Goal: Transaction & Acquisition: Purchase product/service

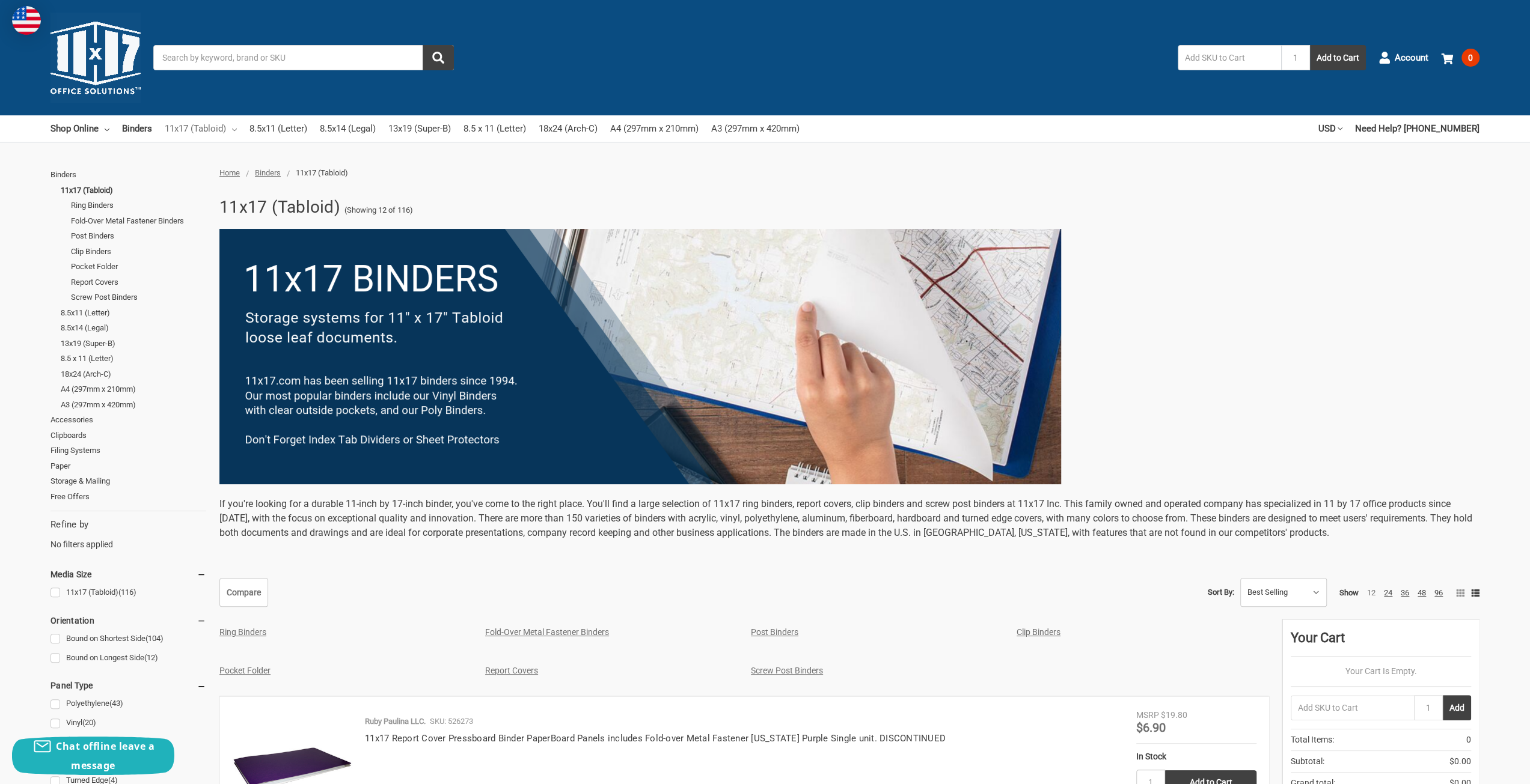
click at [184, 128] on link "11x17 (Tabloid)" at bounding box center [201, 128] width 72 height 26
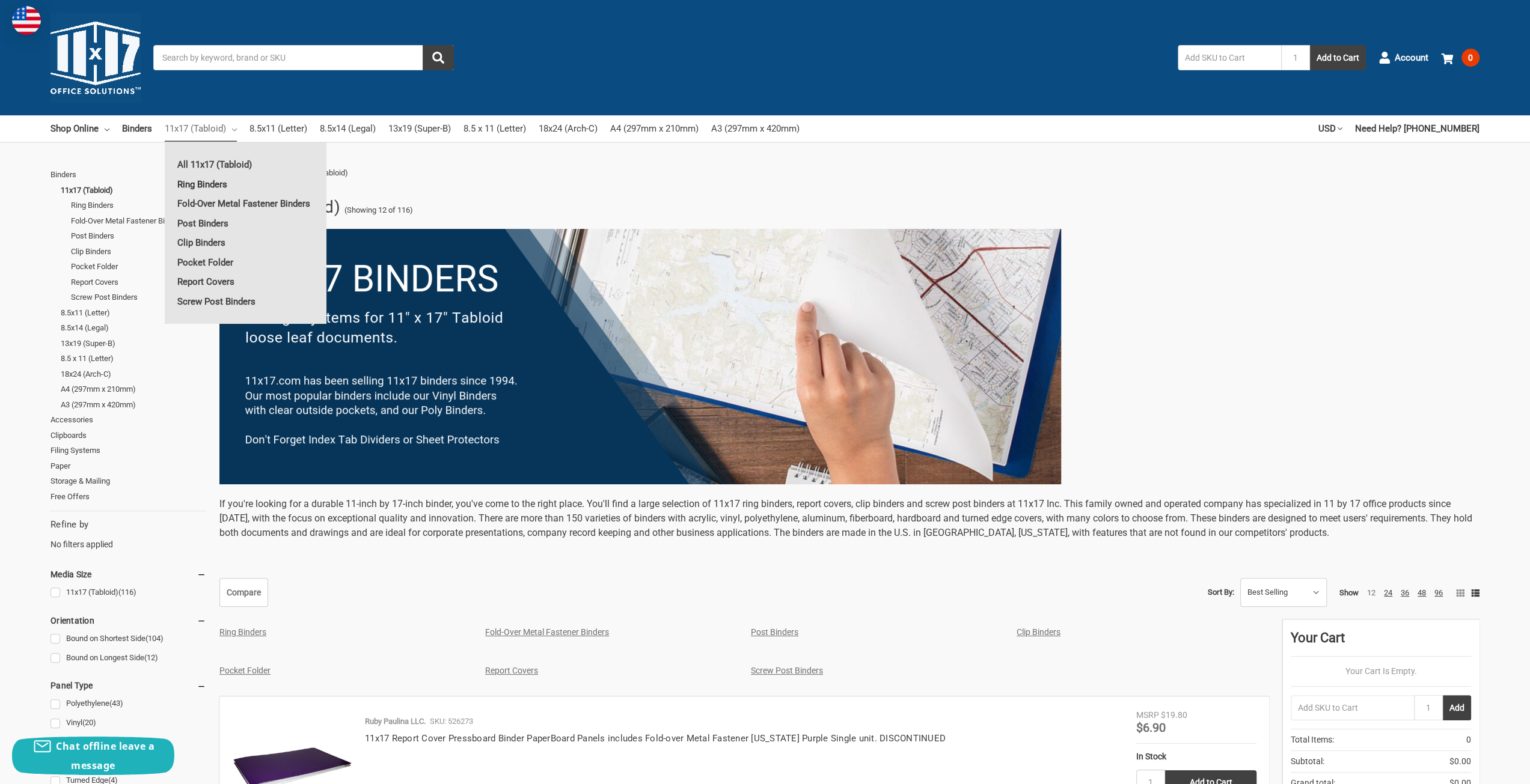
click at [203, 181] on link "Ring Binders" at bounding box center [246, 185] width 162 height 19
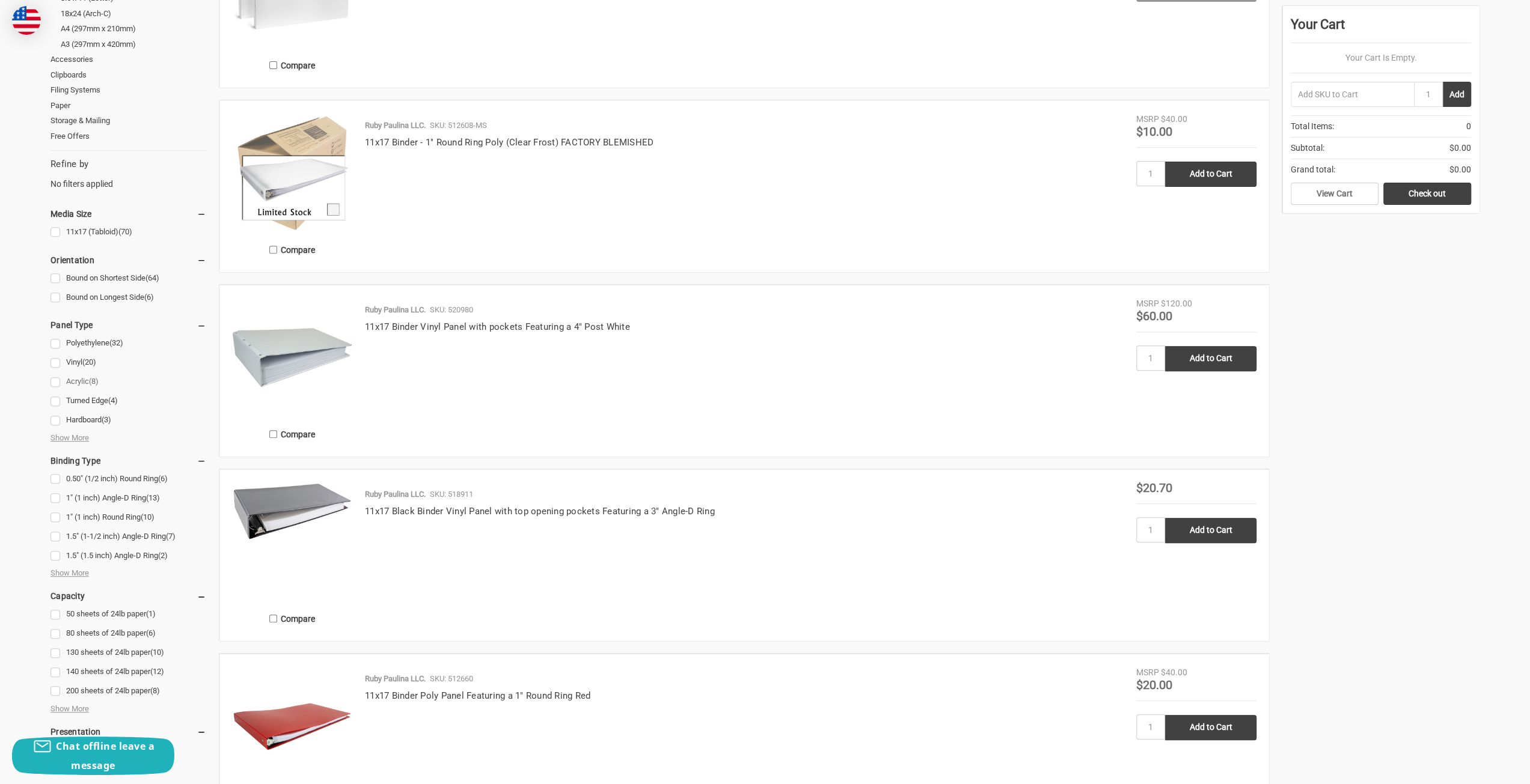
scroll to position [481, 0]
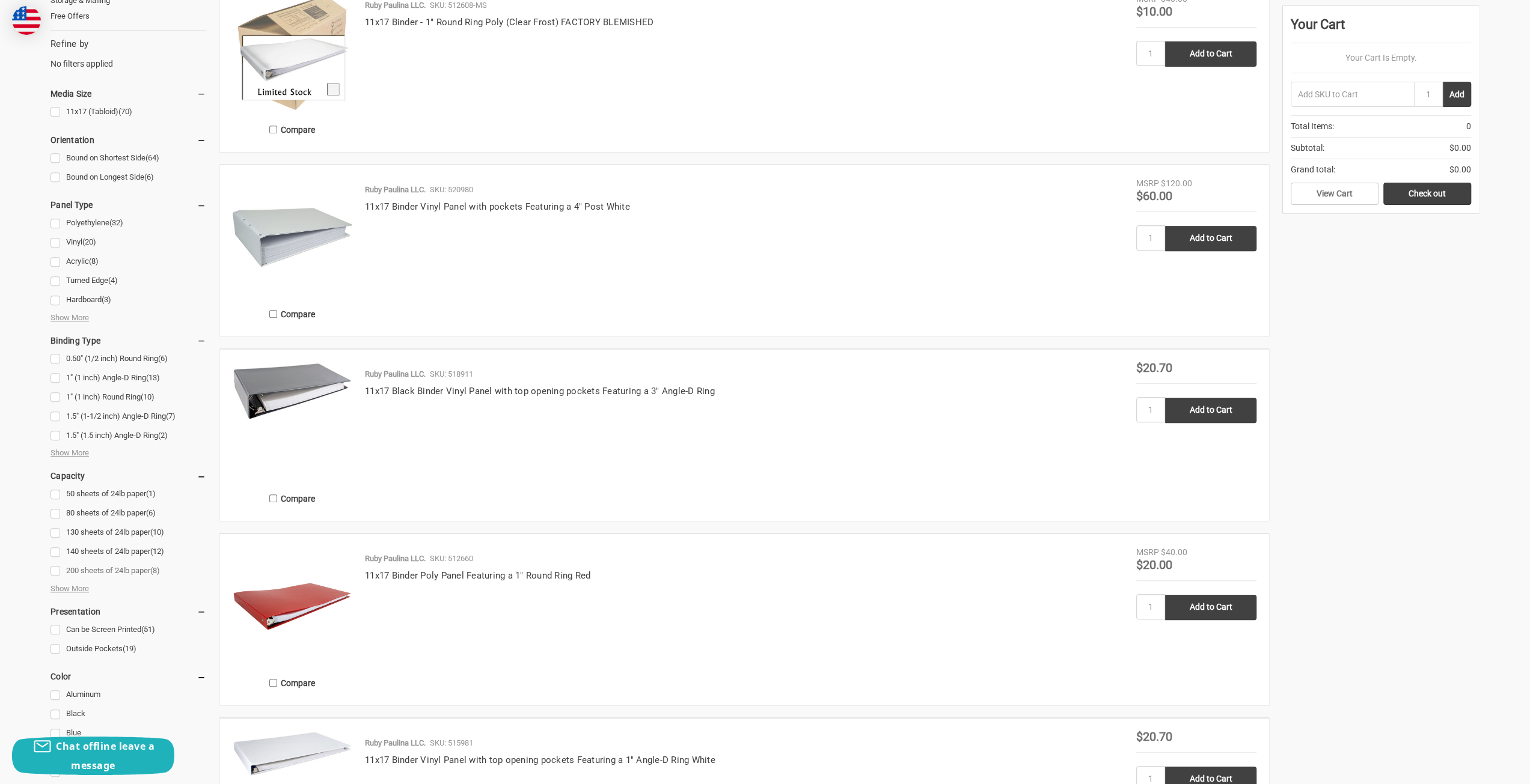
click at [60, 573] on link "200 sheets of 24lb paper (8)" at bounding box center [128, 571] width 156 height 16
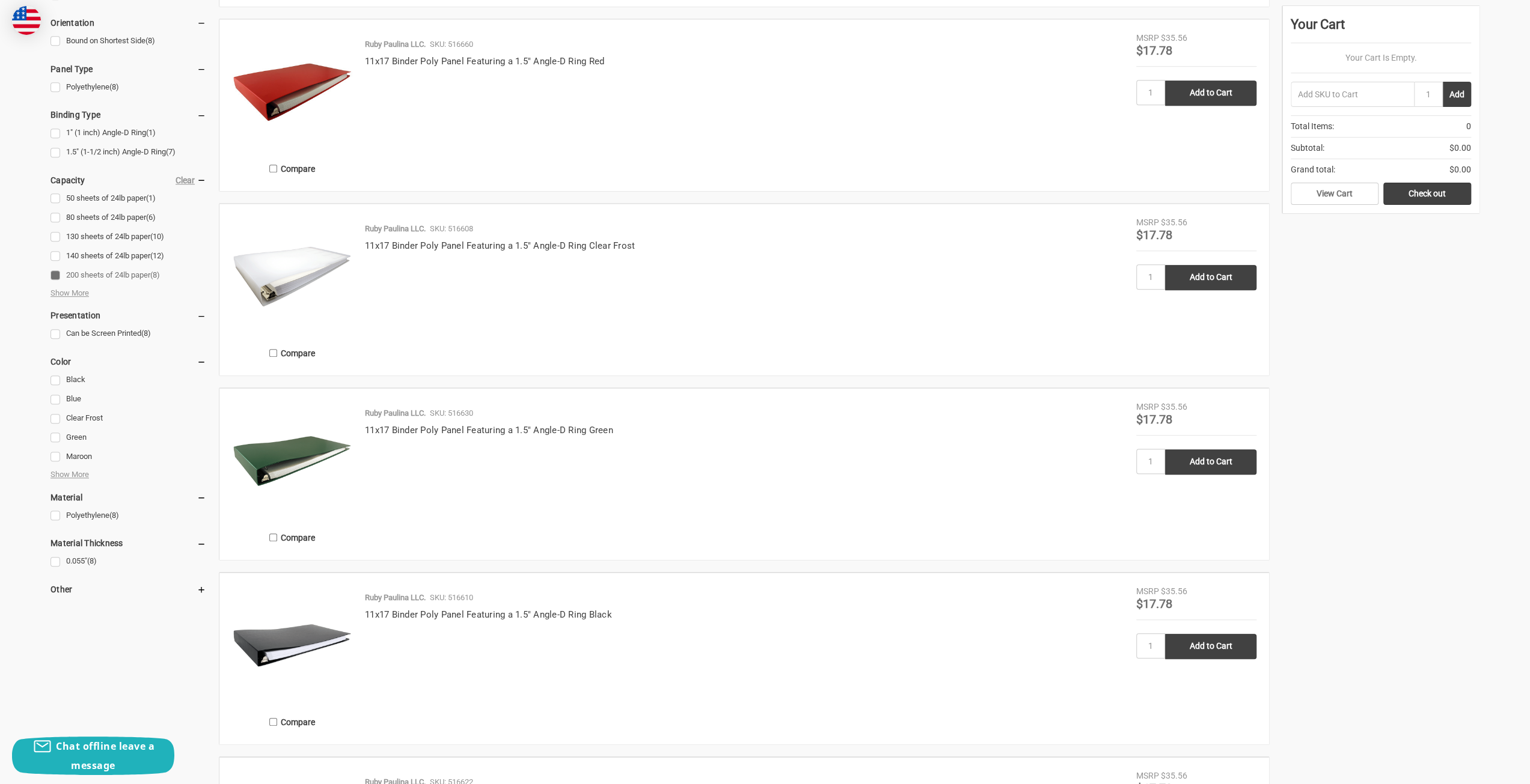
scroll to position [541, 0]
